Goal: Task Accomplishment & Management: Manage account settings

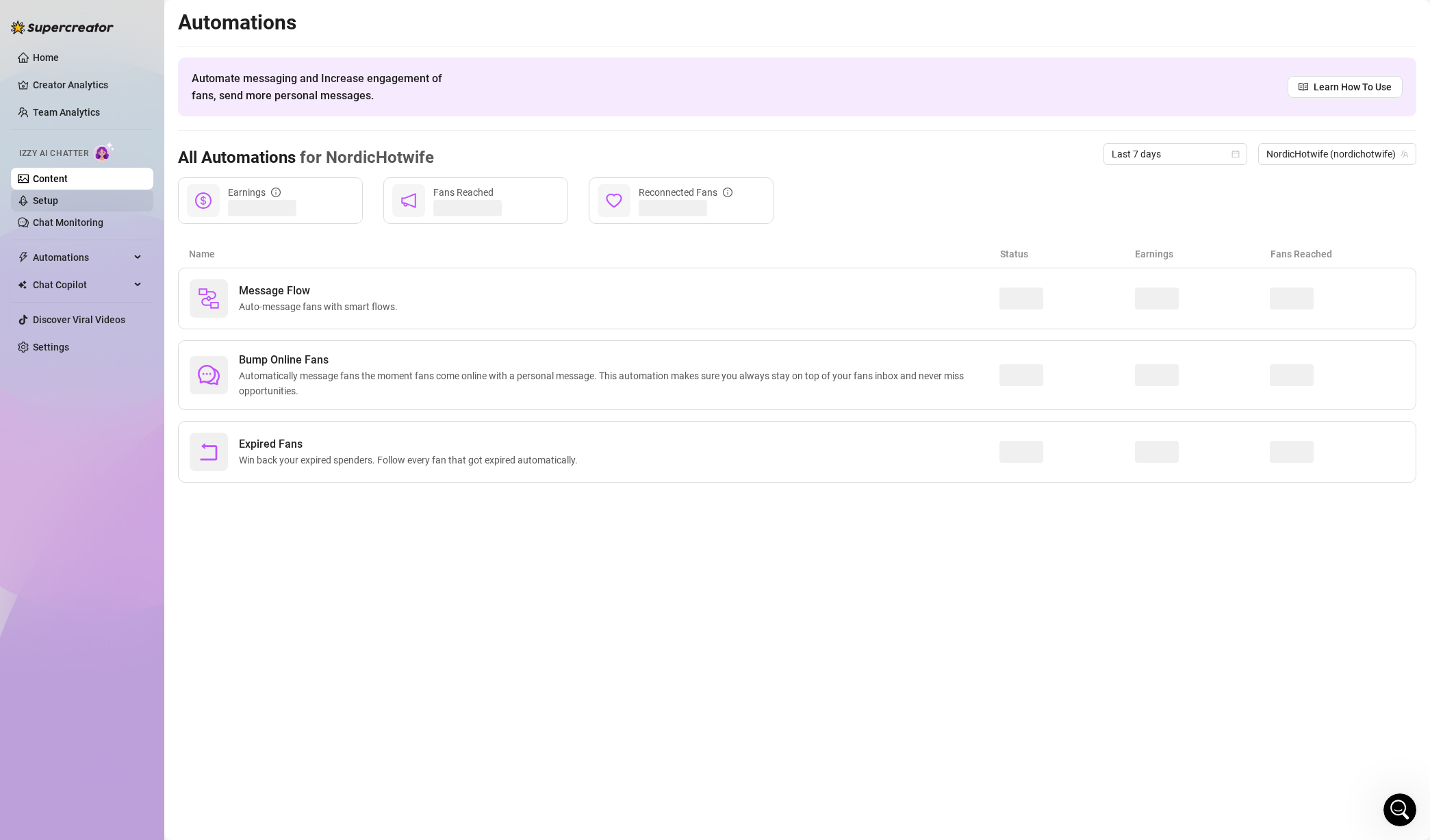
click at [58, 197] on link "Setup" at bounding box center [46, 201] width 25 height 11
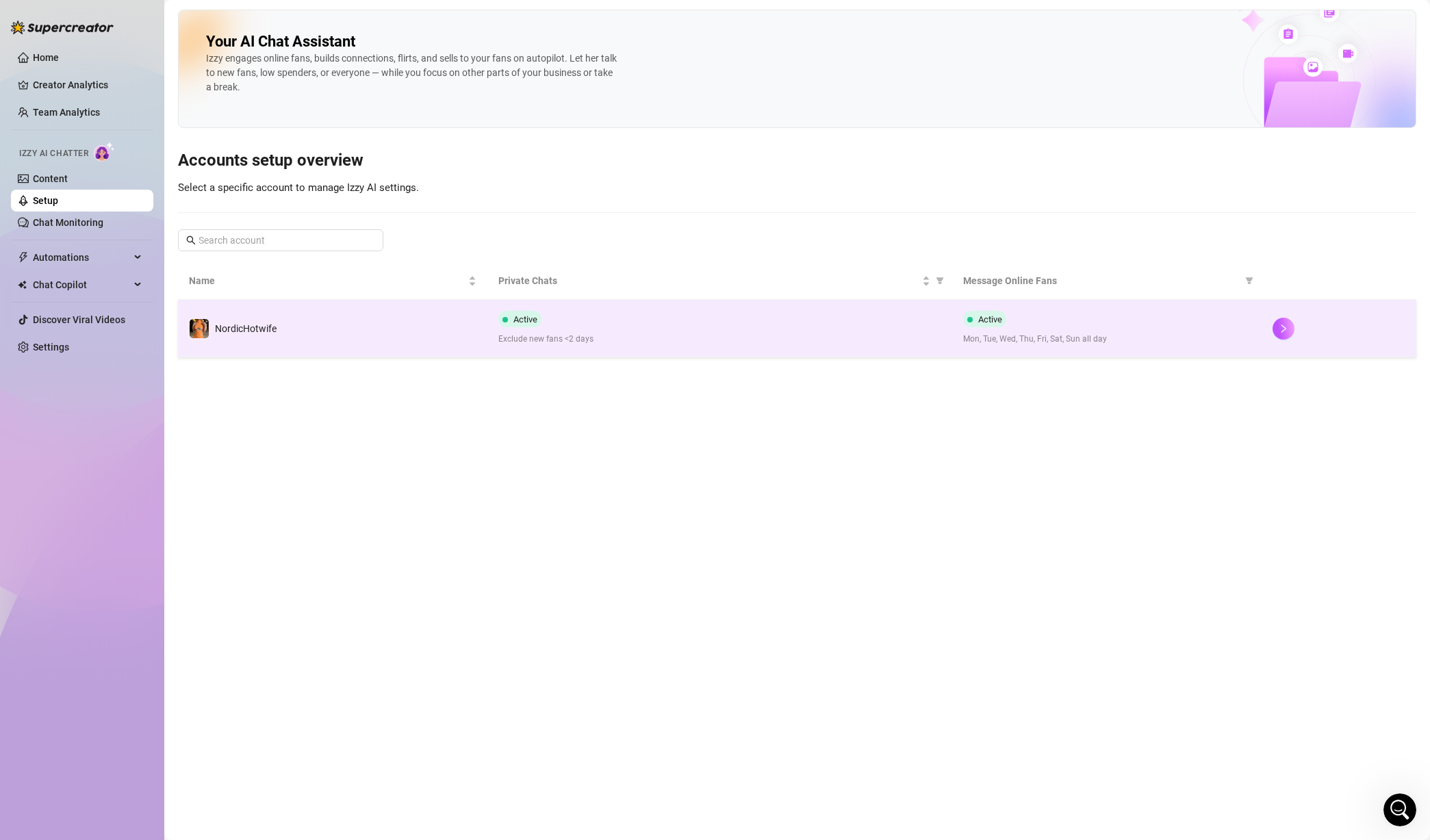
click at [372, 344] on td "NordicHotwife" at bounding box center [332, 329] width 309 height 57
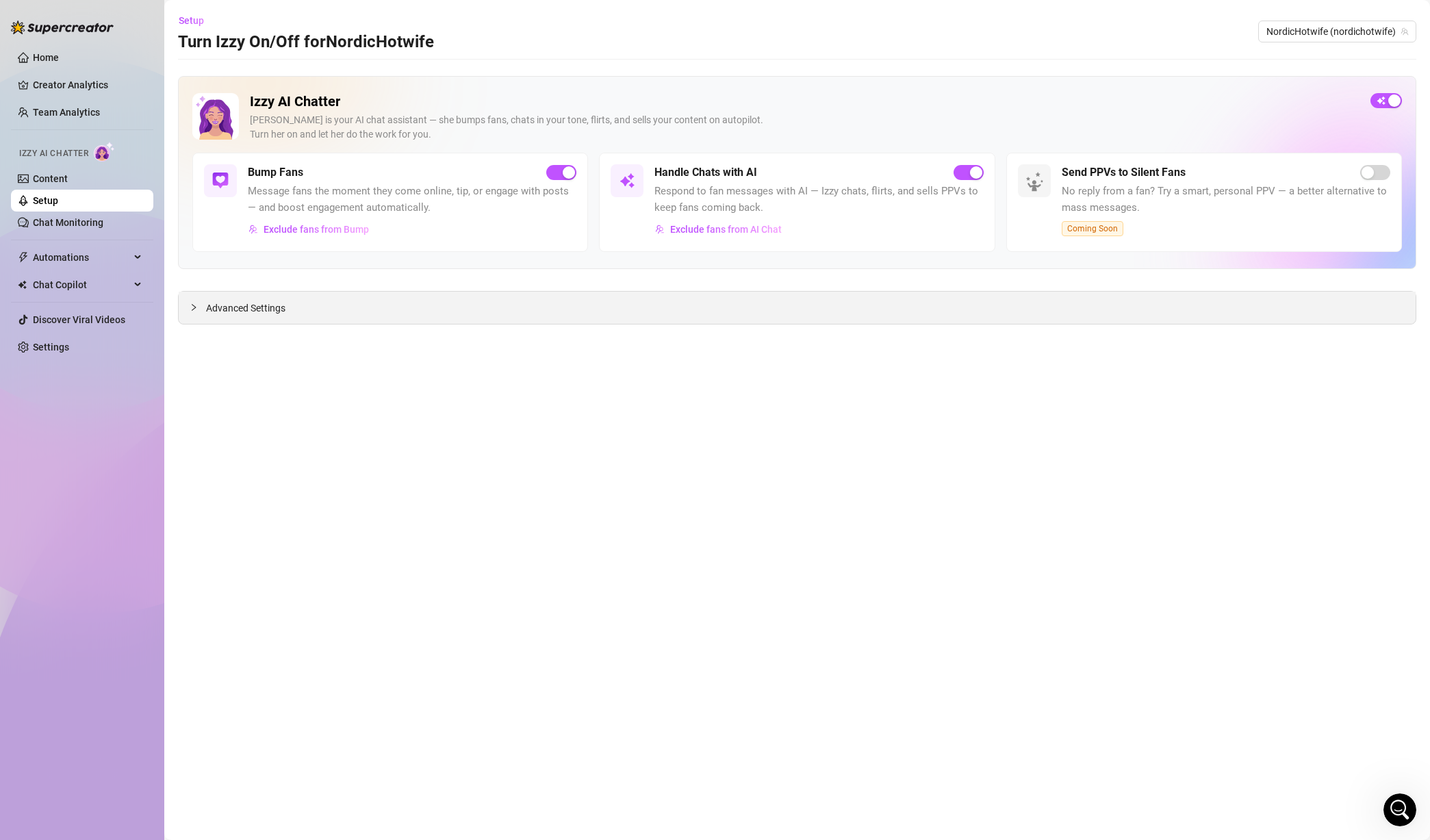
click at [418, 311] on div "Advanced Settings" at bounding box center [797, 308] width 1237 height 32
click at [67, 179] on link "Content" at bounding box center [50, 179] width 35 height 11
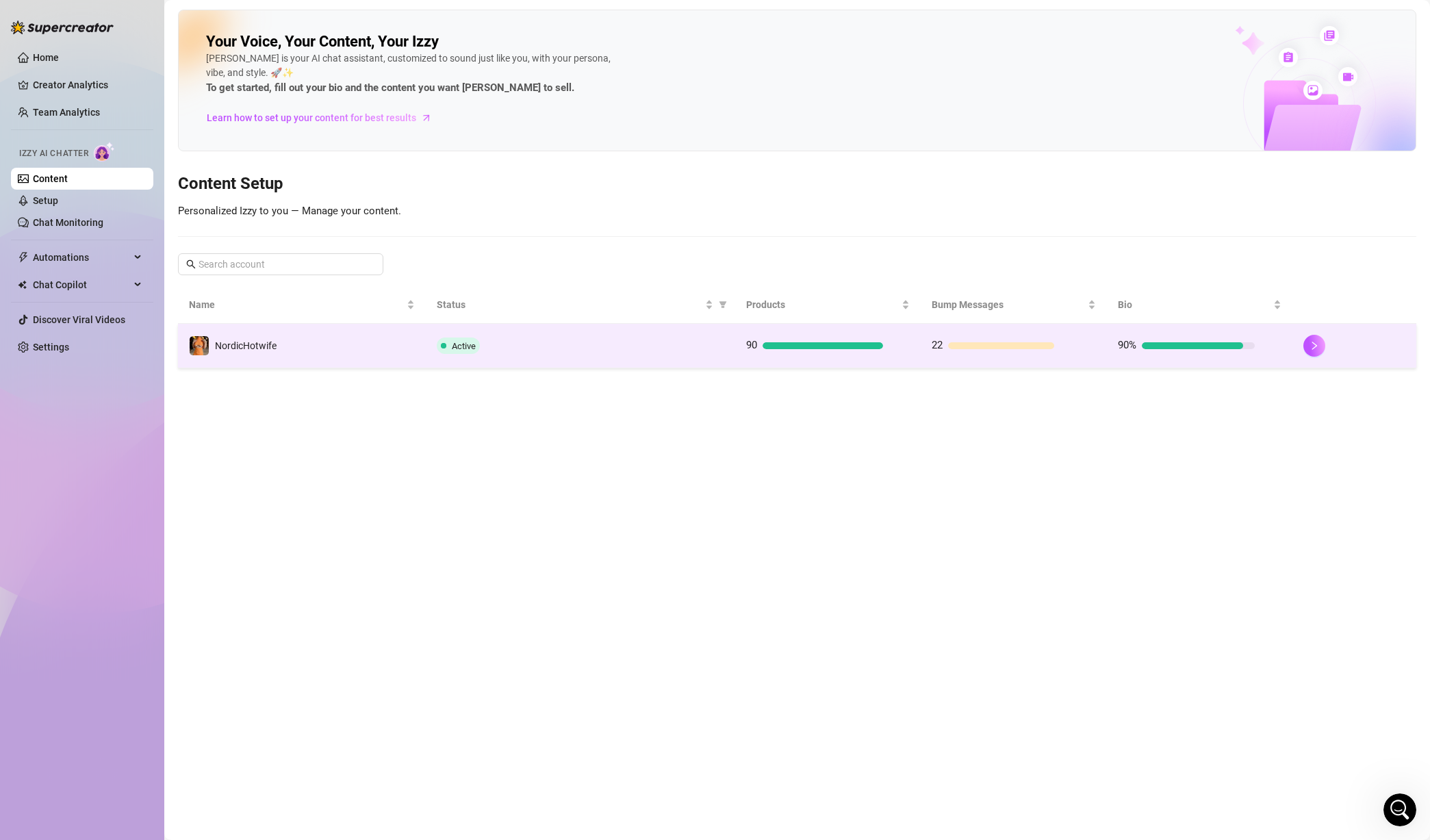
click at [359, 333] on td "NordicHotwife" at bounding box center [302, 345] width 248 height 45
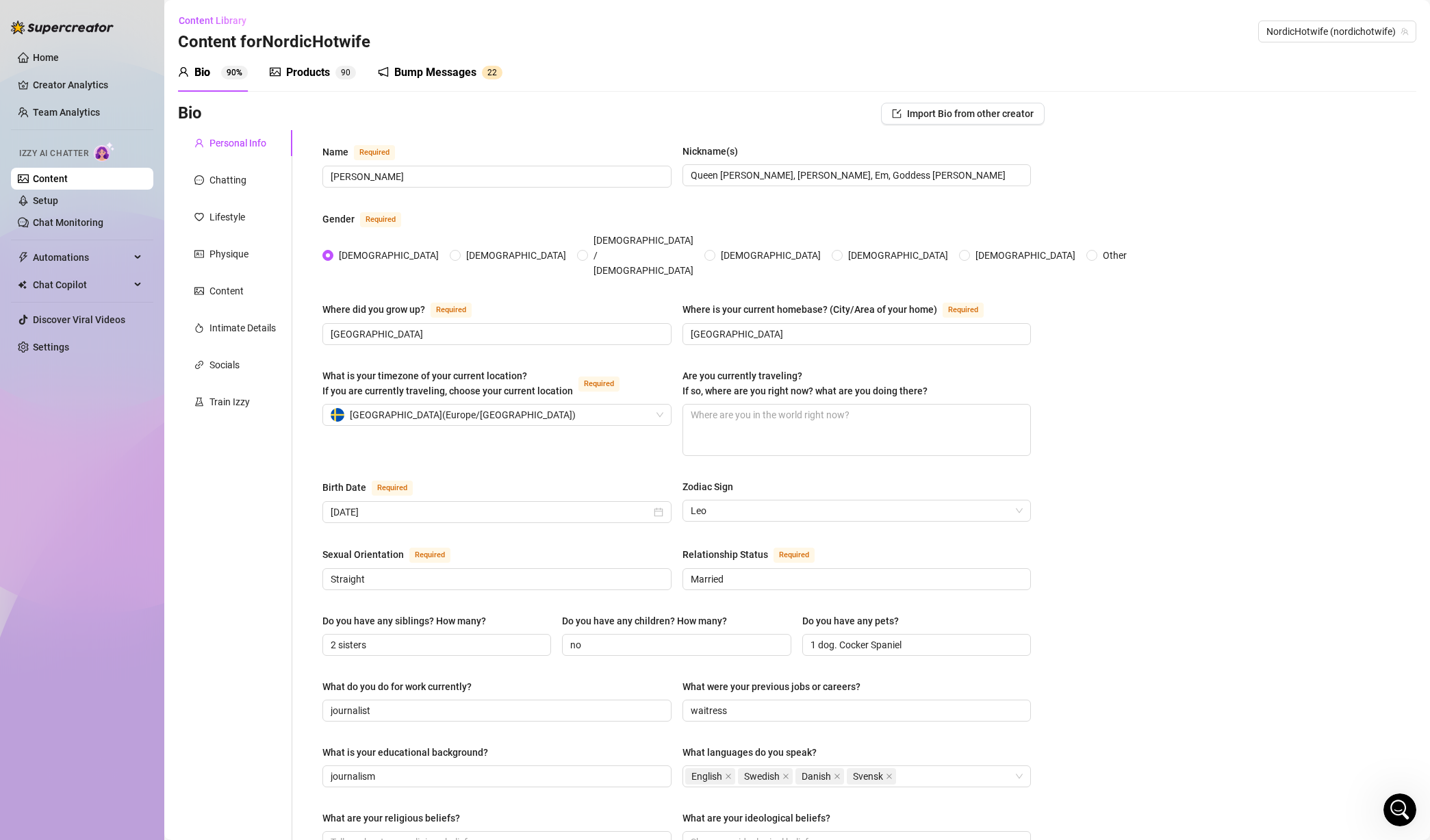
click at [312, 69] on div "Products" at bounding box center [308, 72] width 44 height 16
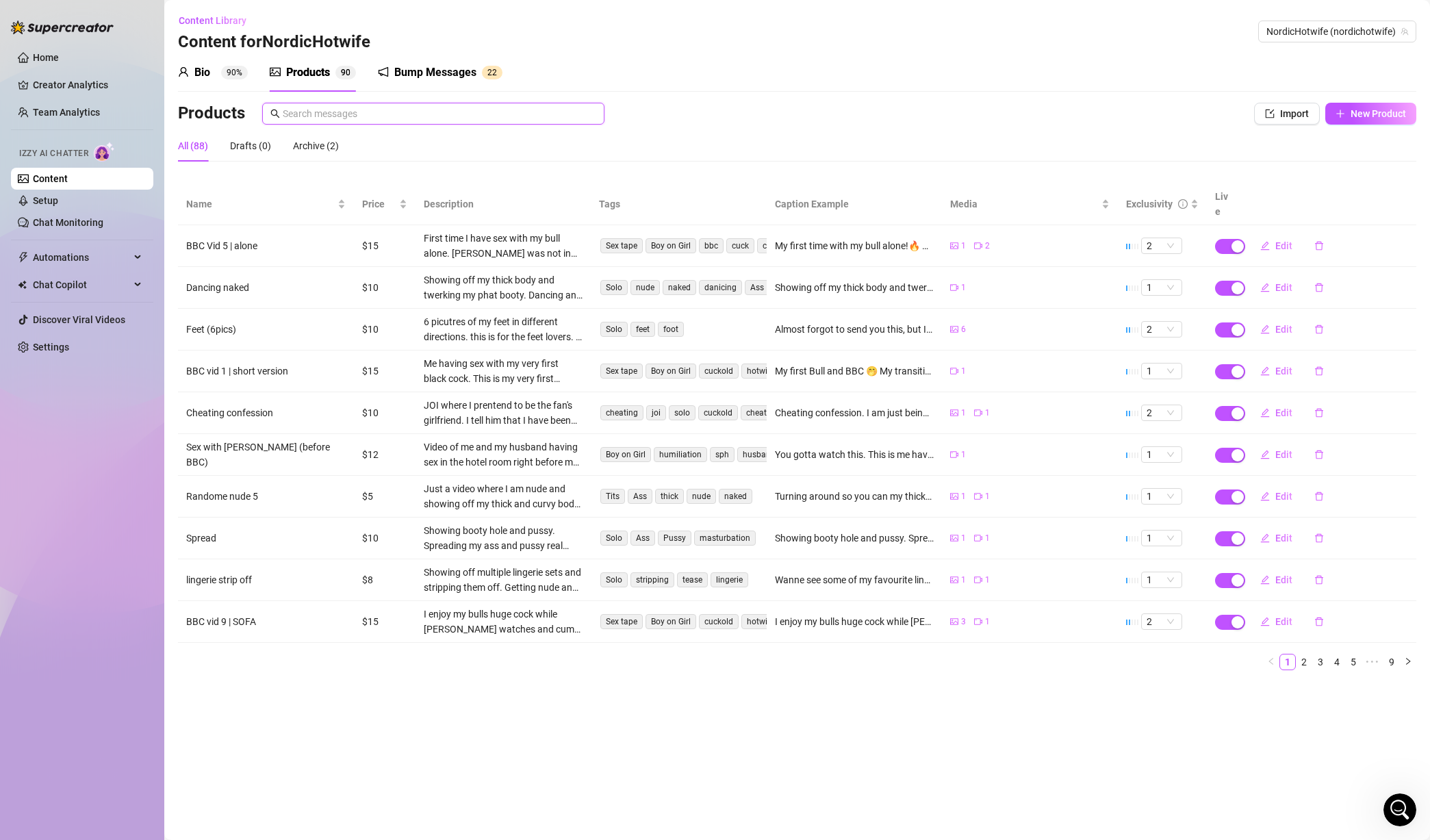
click at [334, 111] on input "text" at bounding box center [440, 114] width 313 height 15
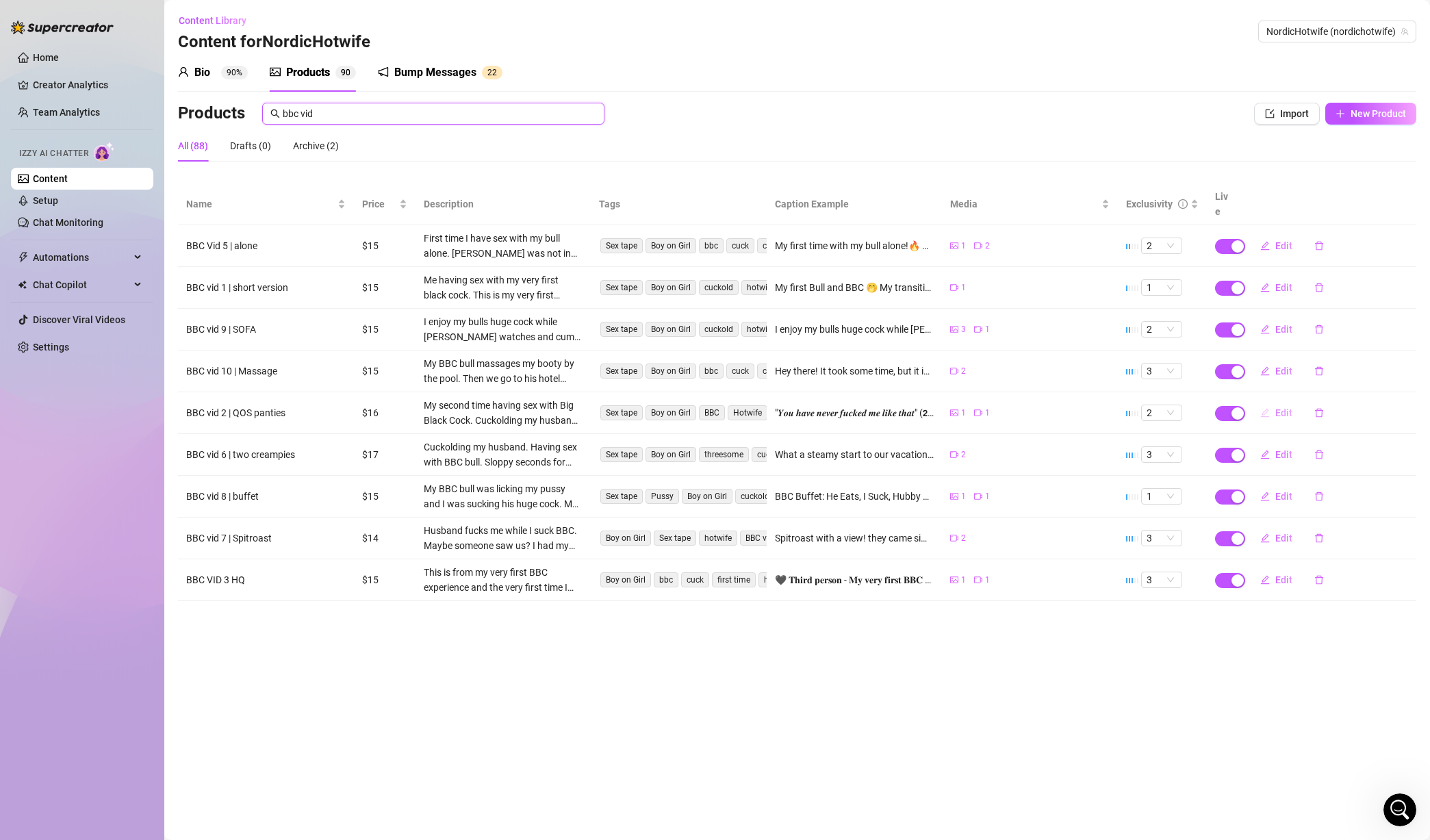
type input "bbc vid"
click at [1276, 407] on span "Edit" at bounding box center [1284, 412] width 17 height 11
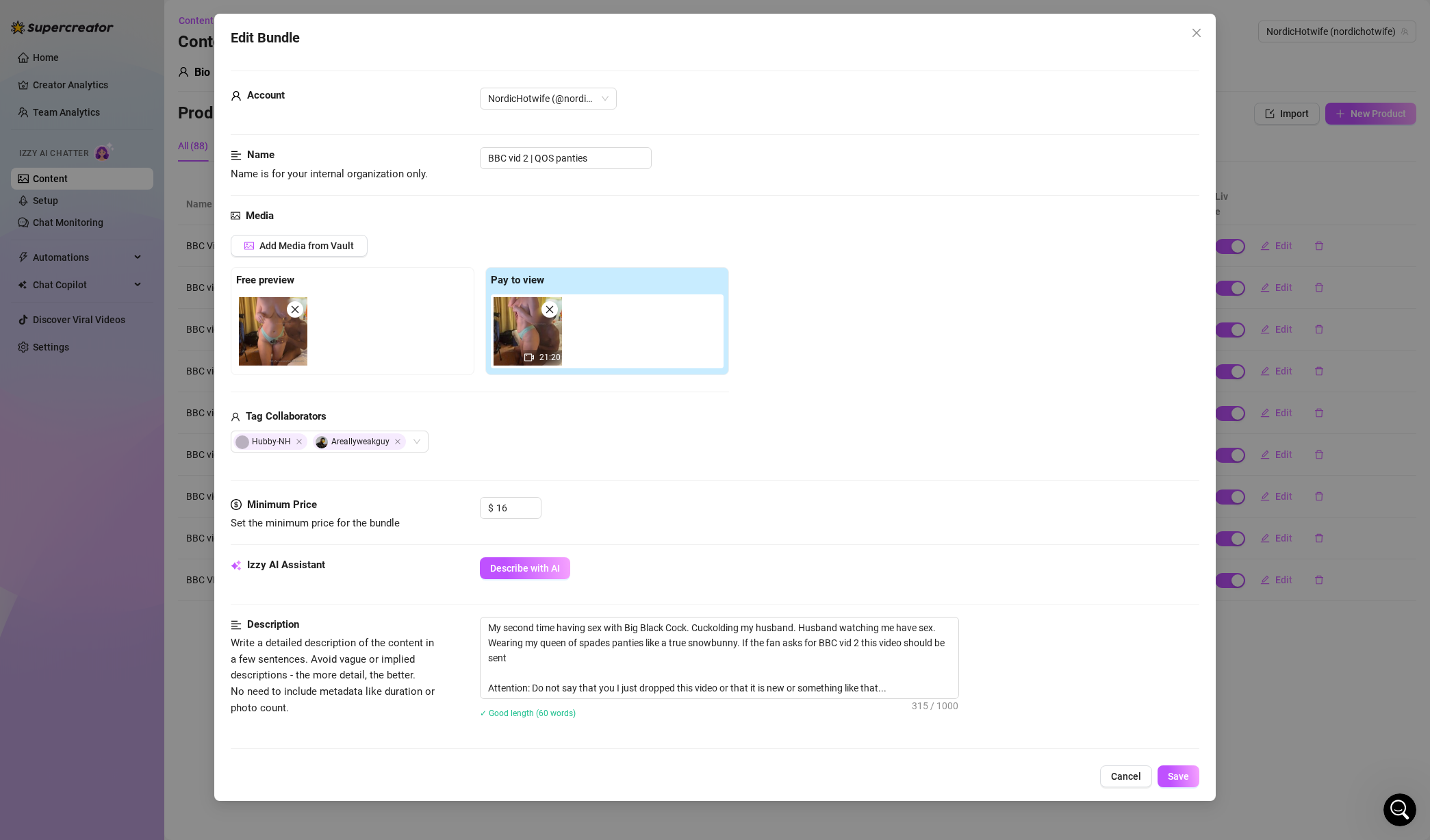
click at [1295, 519] on div "Edit Bundle Account NordicHotwife (@nordichotwife) Name Name is for your intern…" at bounding box center [715, 420] width 1430 height 840
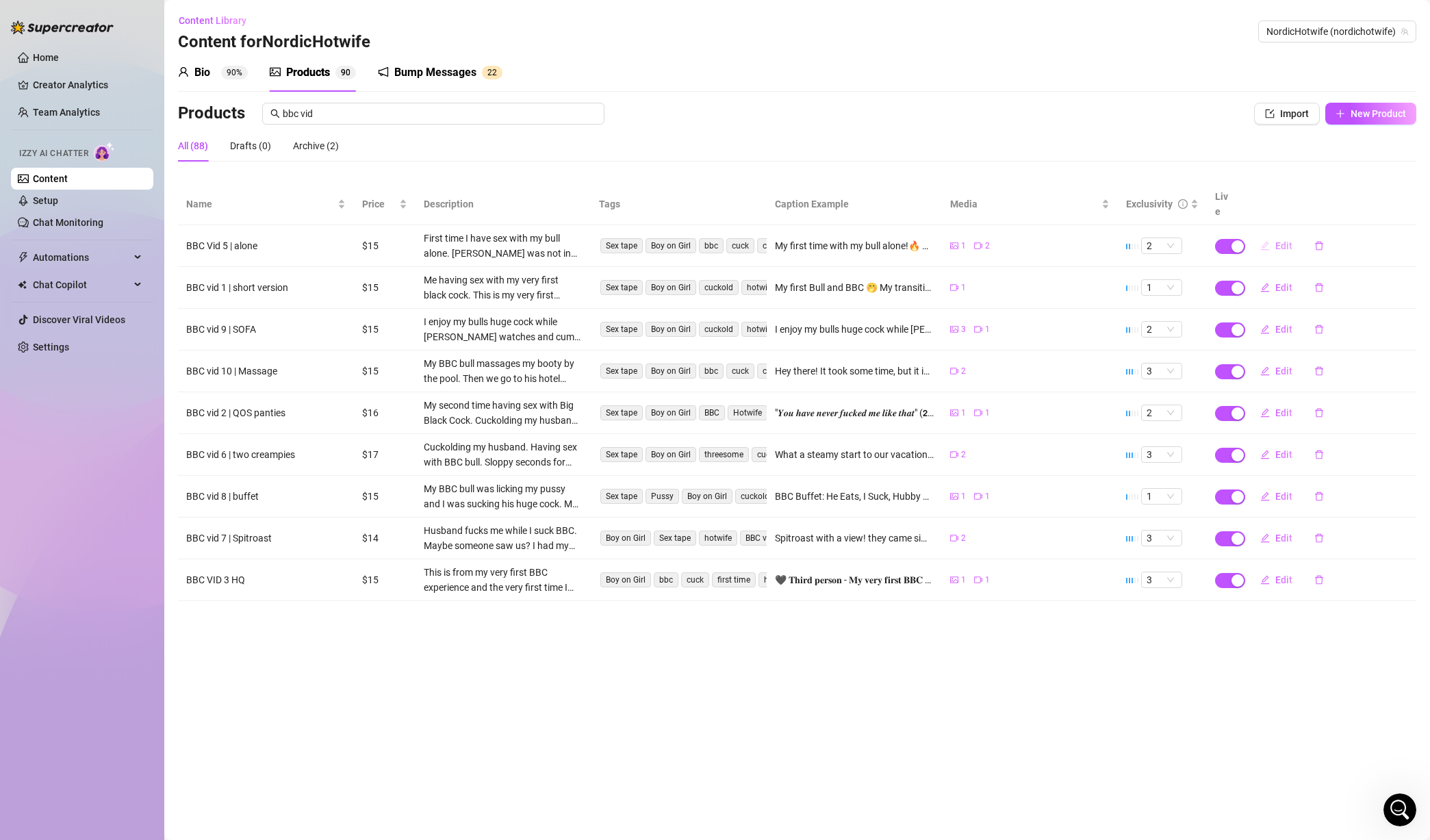
click at [1272, 235] on button "Edit" at bounding box center [1277, 246] width 54 height 22
type textarea "My first time with my bull alone!🔥 QOS-Panties Snapchats sent to hubby included…"
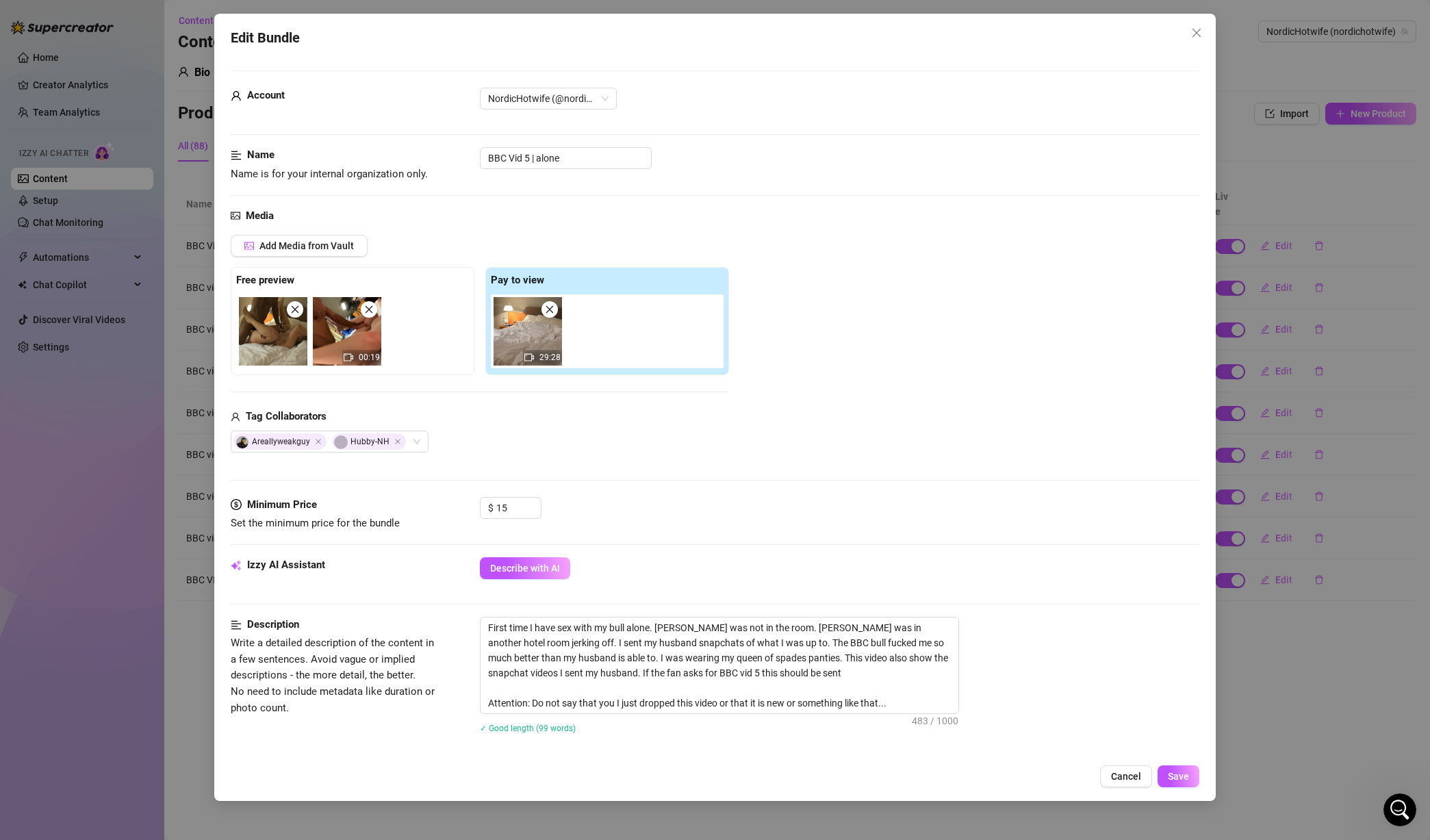
click at [1248, 338] on div "Edit Bundle Account NordicHotwife (@nordichotwife) Name Name is for your intern…" at bounding box center [715, 420] width 1430 height 840
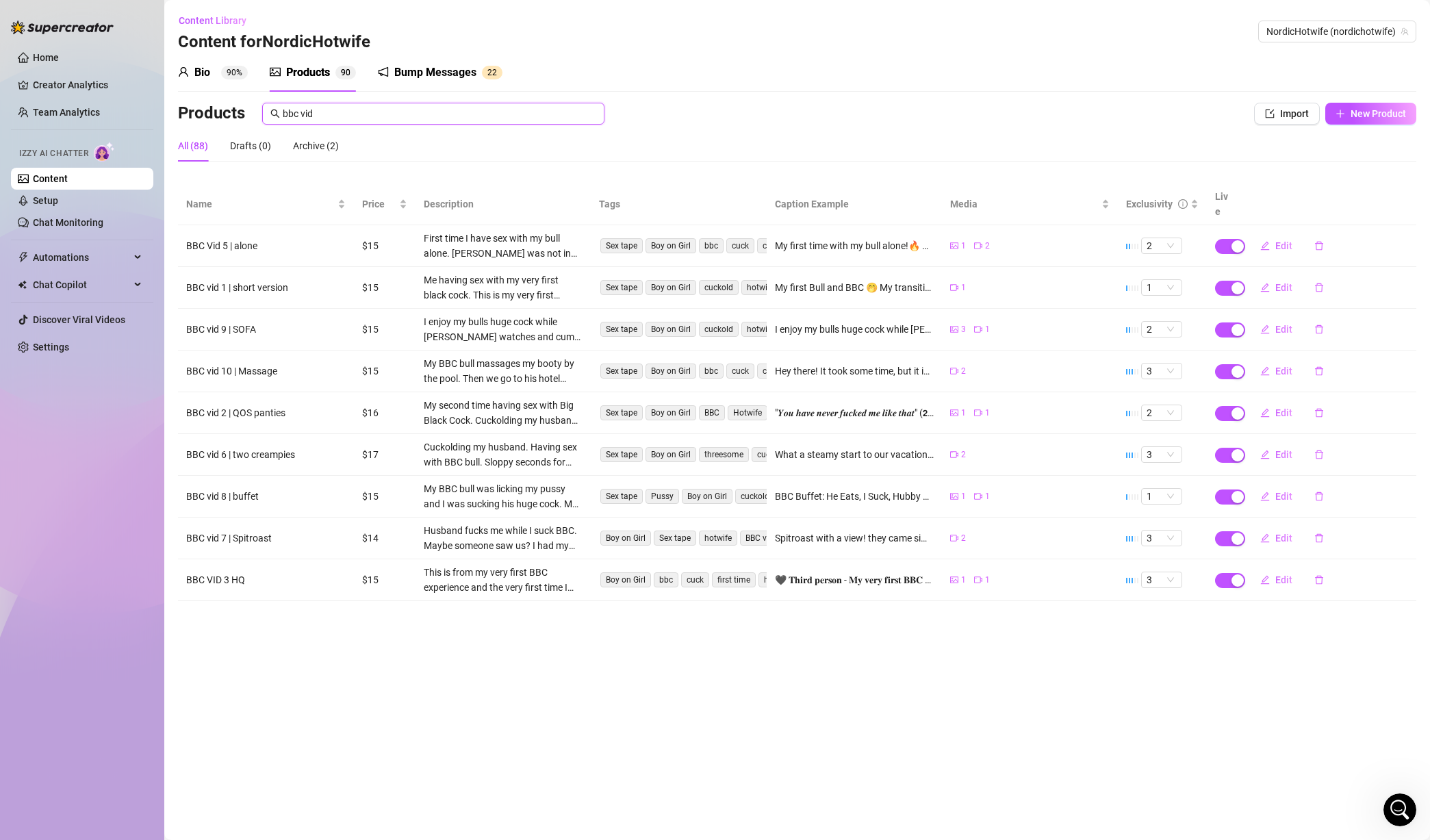
click at [395, 111] on input "bbc vid" at bounding box center [440, 114] width 313 height 15
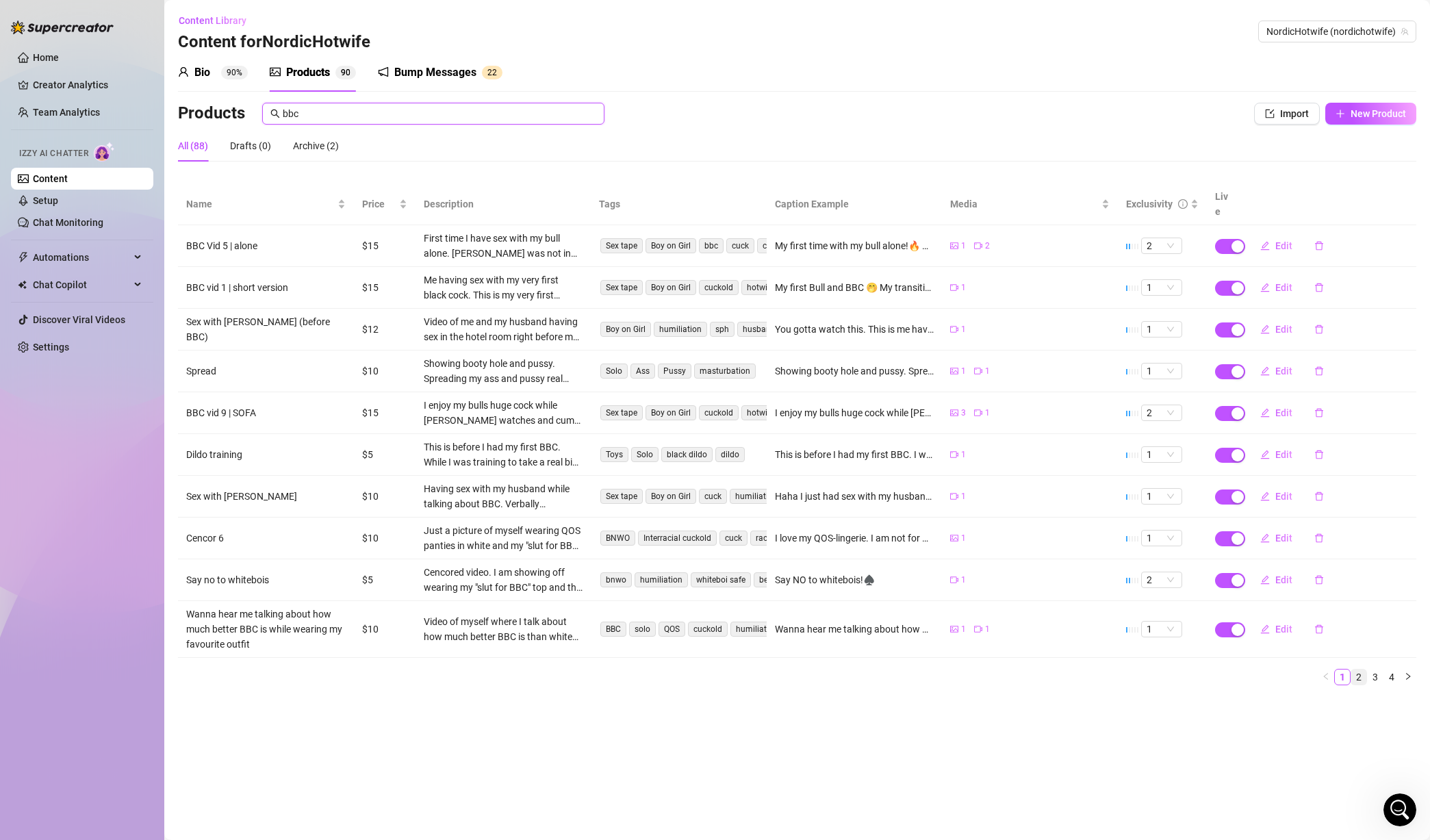
type input "bbc"
click at [1365, 670] on link "2" at bounding box center [1359, 677] width 15 height 15
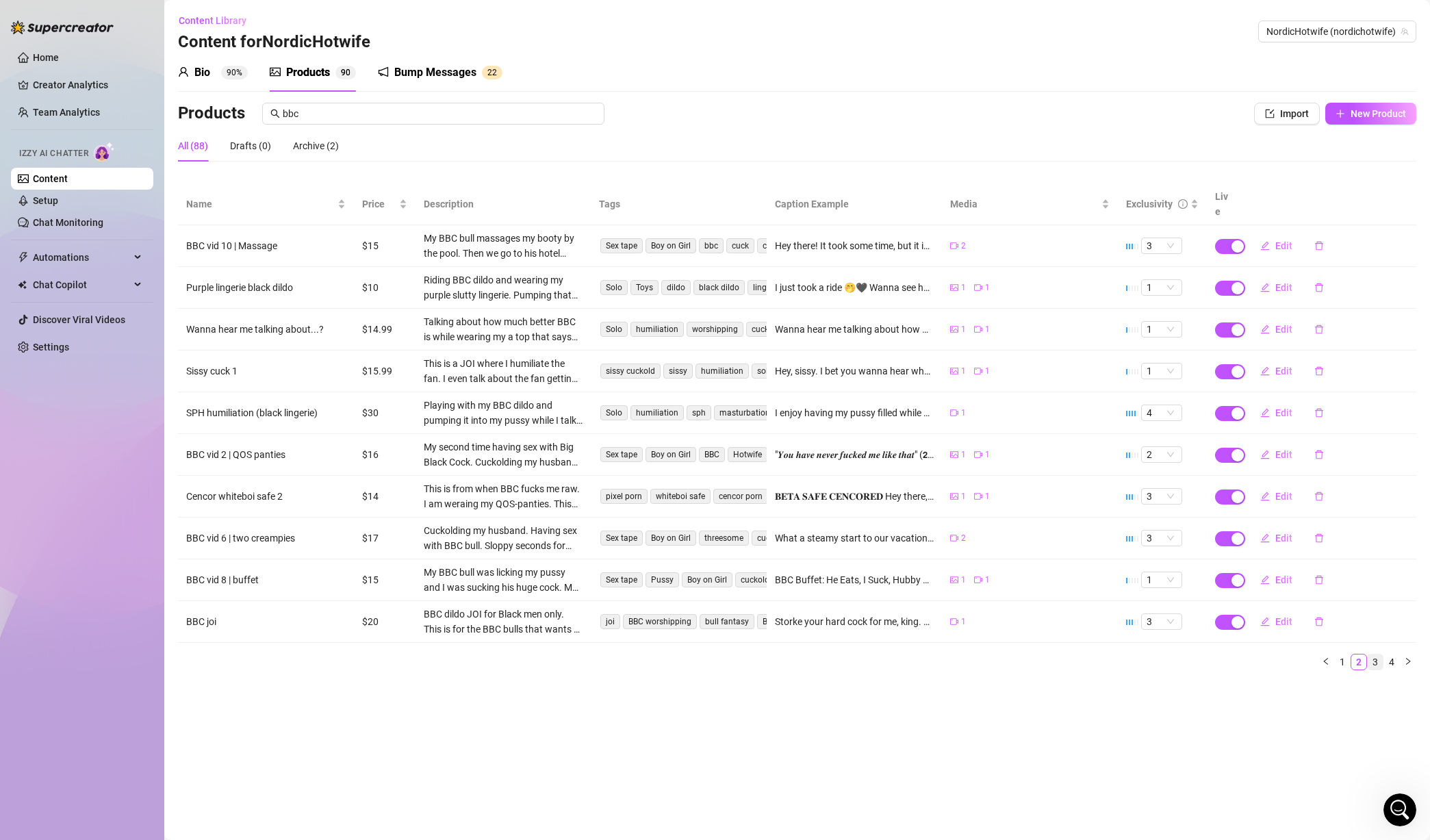
click at [1378, 655] on link "3" at bounding box center [1375, 662] width 15 height 15
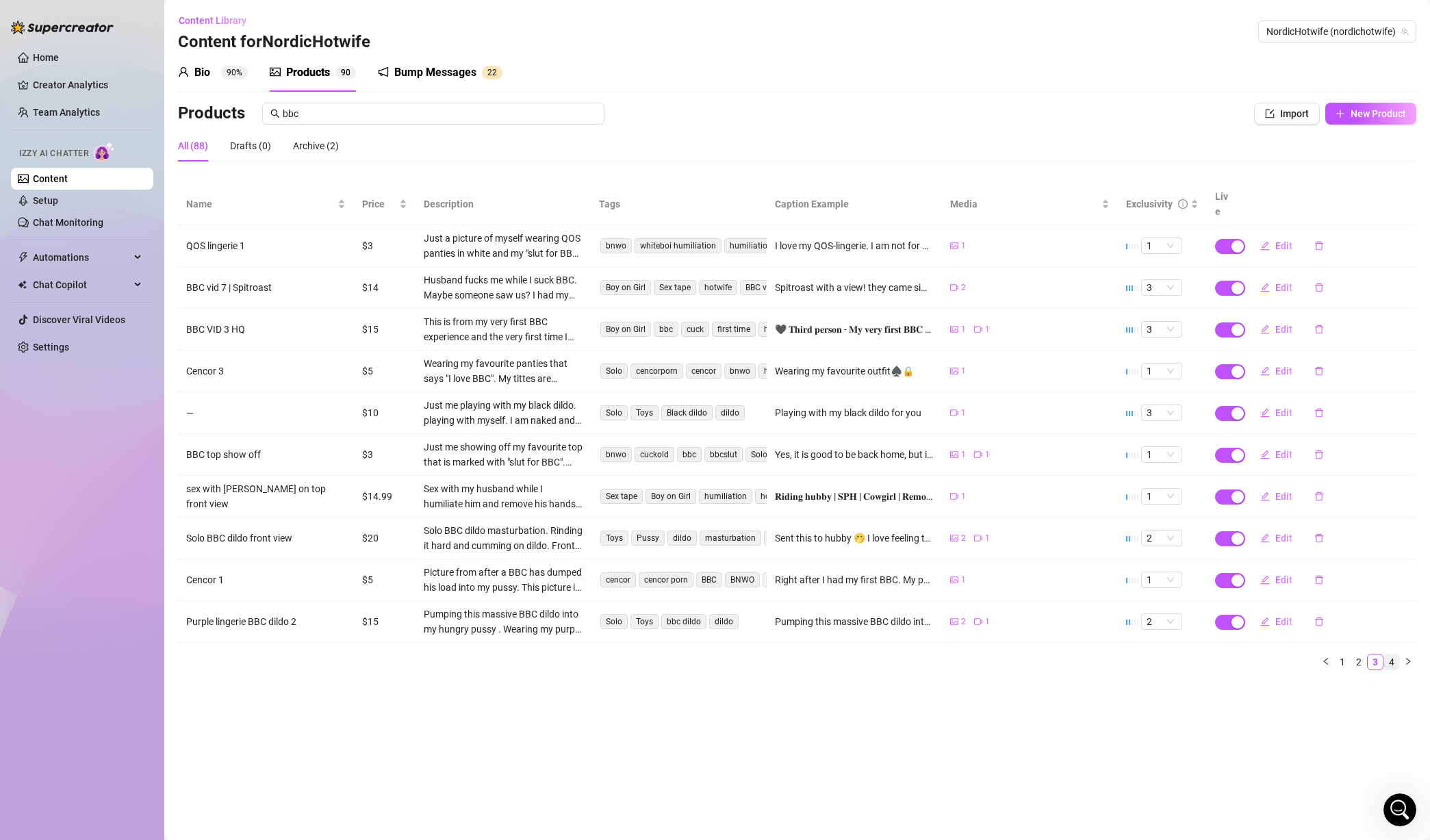
click at [1394, 655] on link "4" at bounding box center [1392, 662] width 15 height 15
